Goal: Task Accomplishment & Management: Use online tool/utility

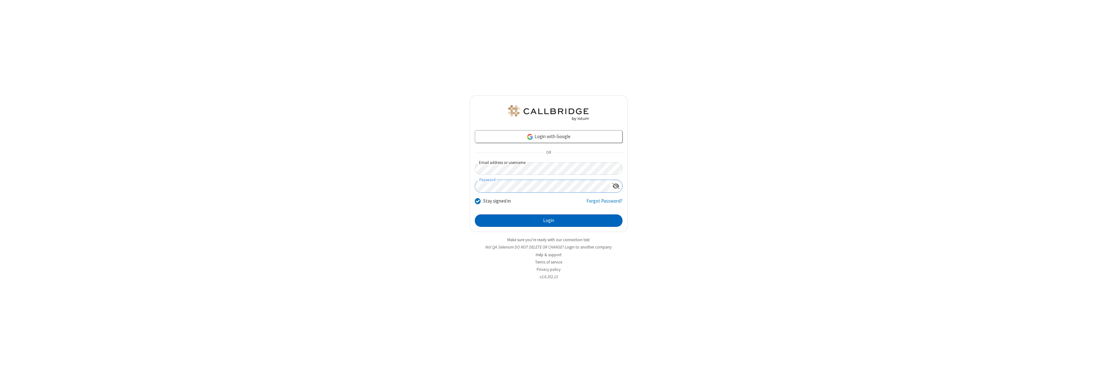
click at [548, 220] on button "Login" at bounding box center [549, 220] width 148 height 13
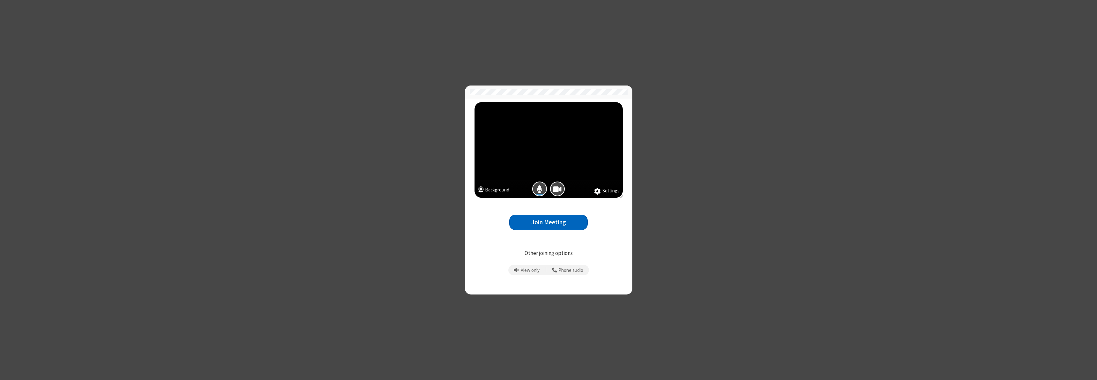
click at [548, 222] on button "Join Meeting" at bounding box center [548, 223] width 78 height 16
